Goal: Information Seeking & Learning: Learn about a topic

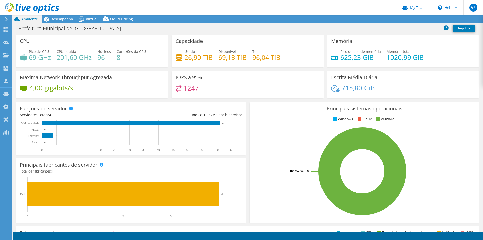
select select "SouthAmerica"
select select "BRL"
click at [67, 20] on span "Desempenho" at bounding box center [62, 19] width 23 height 5
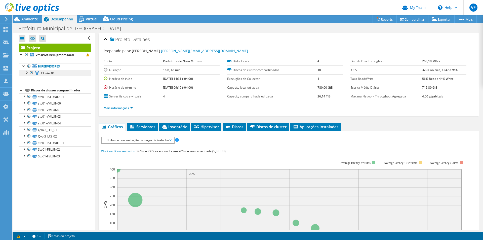
click at [45, 74] on span "Cluster01" at bounding box center [48, 73] width 14 height 4
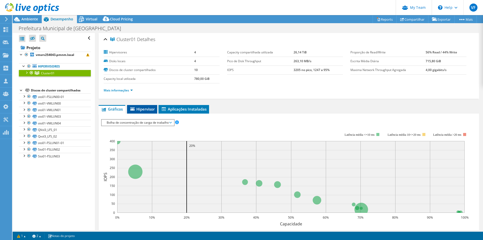
click at [136, 110] on span "Hipervisor" at bounding box center [142, 108] width 25 height 5
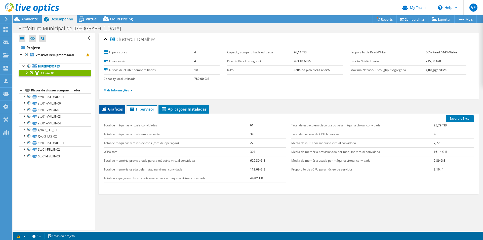
click at [116, 110] on span "Gráficos" at bounding box center [112, 108] width 22 height 5
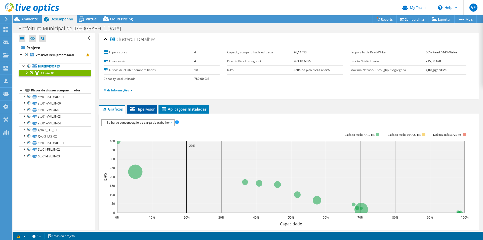
click at [150, 110] on span "Hipervisor" at bounding box center [142, 108] width 25 height 5
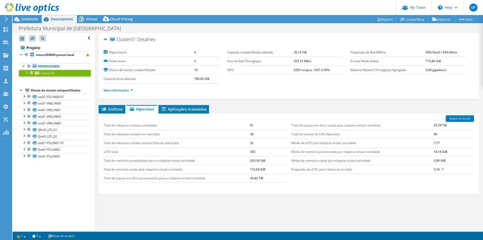
click at [174, 103] on div "Cluster01 Detalhes Hipervisores 4 Disks locais 4 Discos de cluster compartilhad…" at bounding box center [289, 136] width 388 height 206
click at [174, 108] on span "Aplicações Instaladas" at bounding box center [184, 108] width 46 height 5
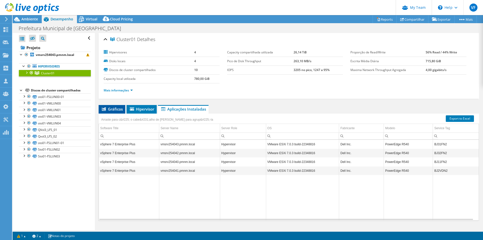
click at [115, 110] on span "Gráficos" at bounding box center [112, 108] width 22 height 5
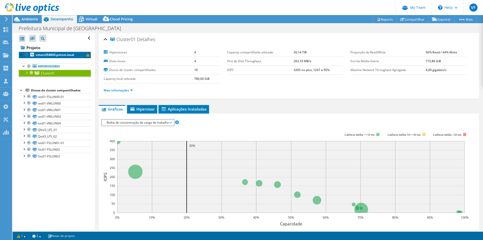
click at [59, 52] on link "vmsrv254043.pmnm.local" at bounding box center [55, 55] width 72 height 7
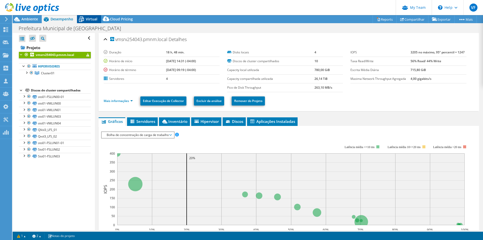
click at [95, 19] on span "Virtual" at bounding box center [92, 19] width 12 height 5
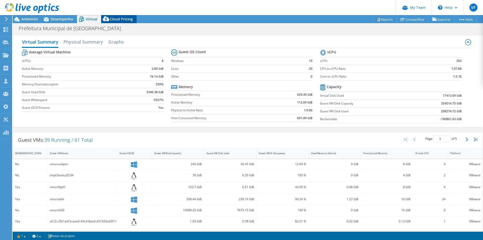
click at [117, 19] on span "Cloud Pricing" at bounding box center [121, 19] width 23 height 5
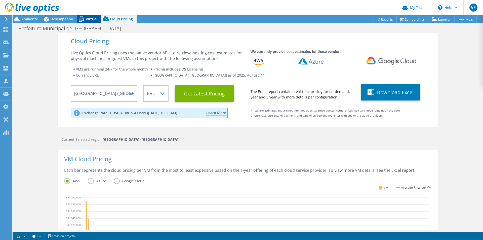
click at [85, 19] on icon at bounding box center [81, 19] width 9 height 9
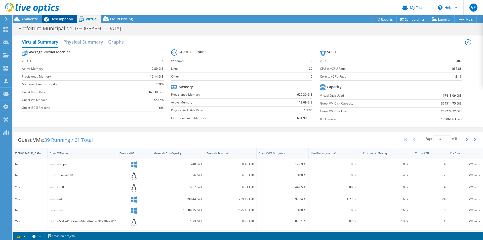
click at [64, 19] on span "Desempenho" at bounding box center [62, 19] width 23 height 5
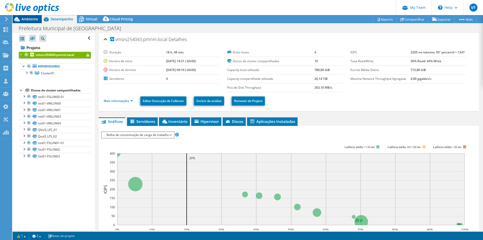
click at [30, 20] on span "Ambiente" at bounding box center [29, 19] width 17 height 5
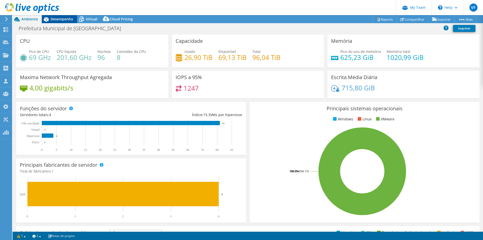
click at [59, 18] on span "Desempenho" at bounding box center [62, 19] width 23 height 5
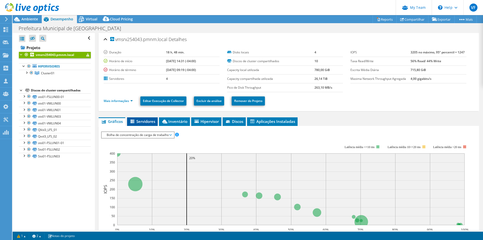
click at [148, 123] on span "Servidores" at bounding box center [143, 121] width 26 height 5
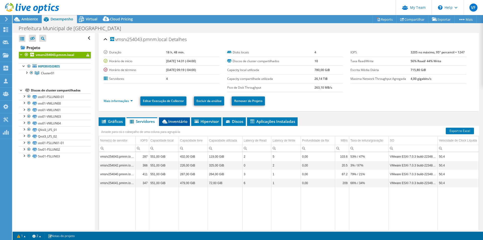
click at [172, 123] on span "Inventário" at bounding box center [174, 121] width 26 height 5
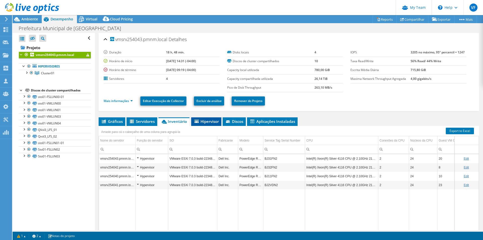
click at [206, 123] on span "Hipervisor" at bounding box center [206, 121] width 25 height 5
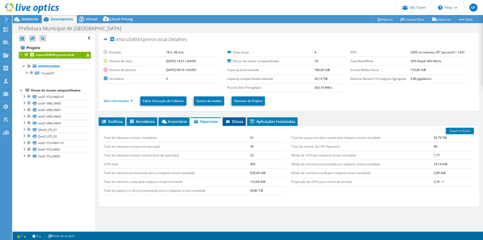
click at [239, 123] on span "Discos" at bounding box center [234, 121] width 18 height 5
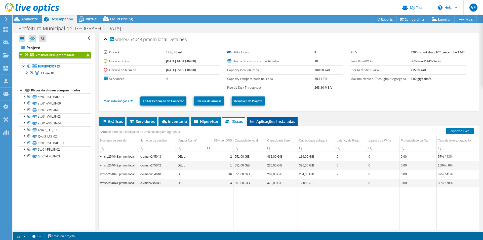
click at [269, 121] on span "Aplicações Instaladas" at bounding box center [273, 121] width 46 height 5
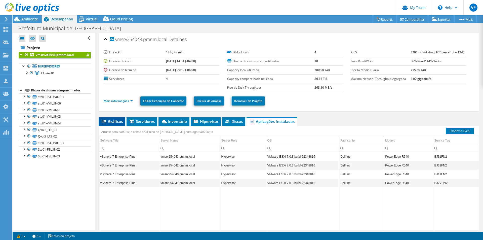
click at [112, 120] on span "Gráficos" at bounding box center [112, 121] width 22 height 5
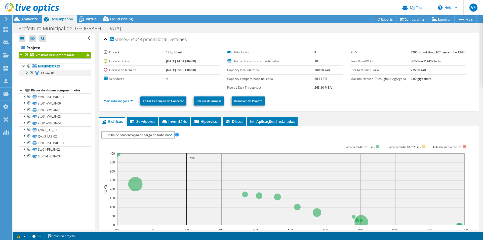
click at [27, 73] on div at bounding box center [26, 72] width 5 height 5
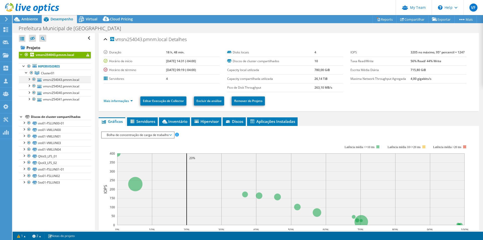
click at [29, 79] on div at bounding box center [28, 78] width 5 height 5
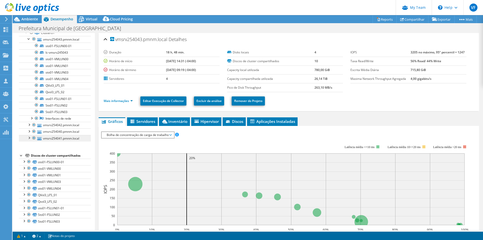
scroll to position [41, 0]
click at [48, 161] on link "sto01-FSLUN00-01" at bounding box center [55, 161] width 72 height 7
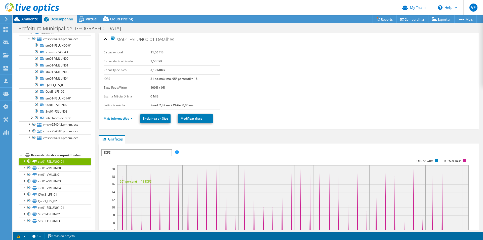
click at [32, 17] on span "Ambiente" at bounding box center [29, 19] width 17 height 5
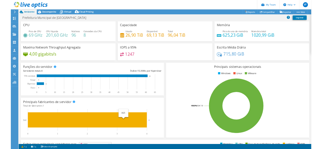
scroll to position [0, 0]
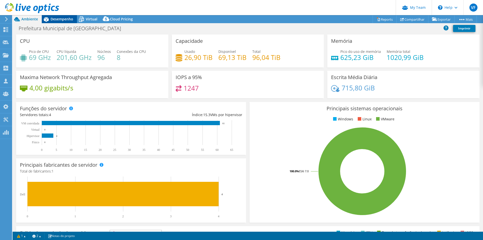
click at [54, 21] on div "Desempenho" at bounding box center [59, 19] width 35 height 8
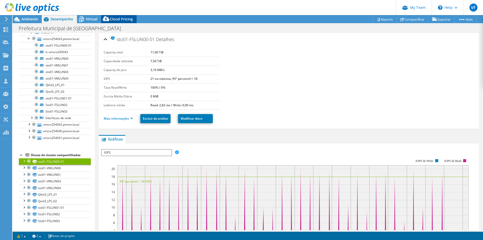
click at [111, 18] on span "Cloud Pricing" at bounding box center [121, 19] width 23 height 5
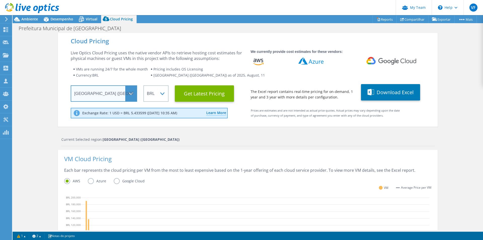
click at [95, 94] on select "Select a Region [GEOGRAPHIC_DATA] ([GEOGRAPHIC_DATA]) [GEOGRAPHIC_DATA] ([GEOGR…" at bounding box center [104, 93] width 66 height 16
select select "USWest"
click at [71, 85] on select "Select a Region [GEOGRAPHIC_DATA] ([GEOGRAPHIC_DATA]) [GEOGRAPHIC_DATA] ([GEOGR…" at bounding box center [104, 93] width 66 height 16
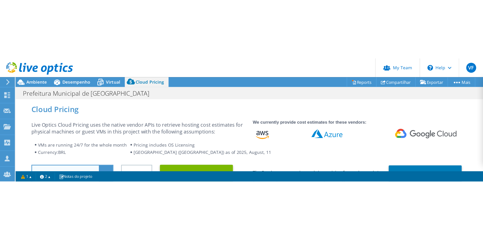
scroll to position [38, 0]
